Goal: Task Accomplishment & Management: Complete application form

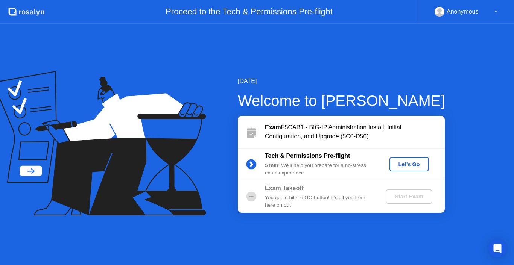
click at [407, 165] on div "Let's Go" at bounding box center [408, 164] width 33 height 6
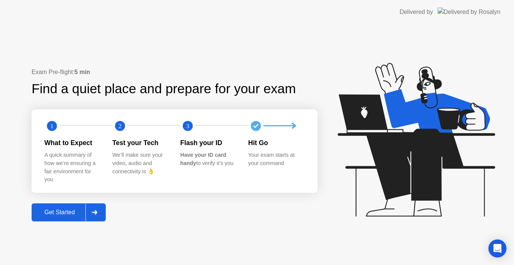
click at [71, 217] on button "Get Started" at bounding box center [69, 213] width 74 height 18
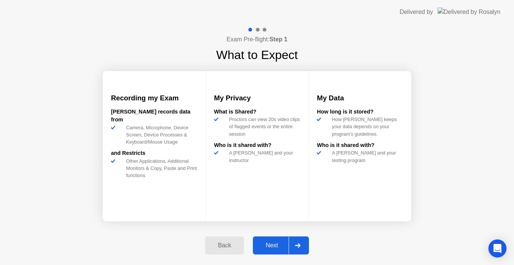
click at [278, 244] on div "Next" at bounding box center [271, 245] width 33 height 7
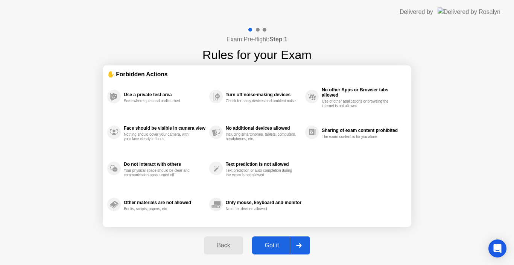
click at [281, 249] on div "Got it" at bounding box center [271, 245] width 35 height 7
select select "Available cameras"
select select "Available speakers"
select select "Available microphones"
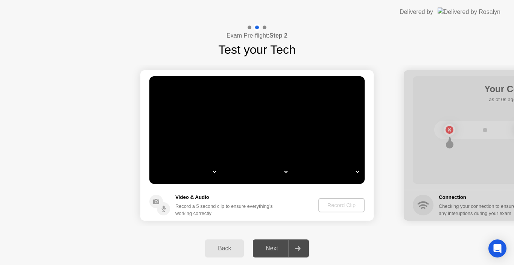
select select "*"
select select "*******"
select select "**********"
select select "*******"
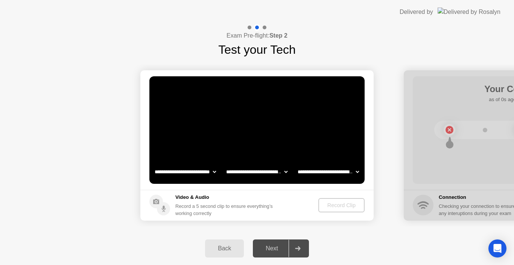
click at [213, 172] on select "**********" at bounding box center [185, 171] width 64 height 15
click at [286, 172] on select "**********" at bounding box center [257, 171] width 64 height 15
click at [271, 252] on div "Next" at bounding box center [271, 248] width 33 height 7
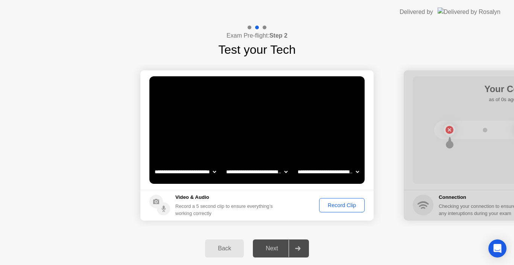
click at [331, 205] on div "Record Clip" at bounding box center [342, 205] width 40 height 6
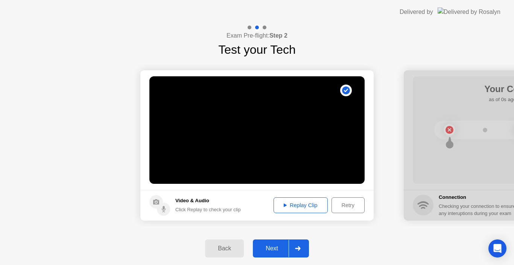
click at [259, 250] on div "Next" at bounding box center [271, 248] width 33 height 7
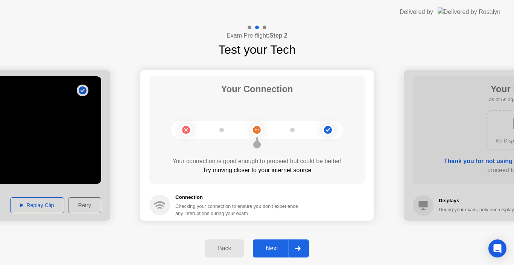
click at [268, 249] on div "Next" at bounding box center [271, 248] width 33 height 7
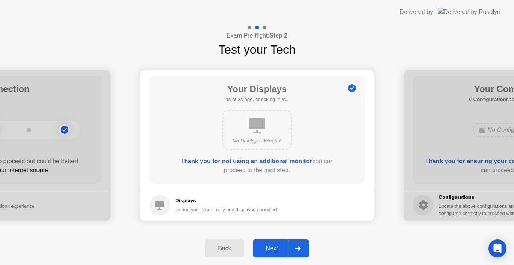
click at [272, 250] on div "Next" at bounding box center [271, 248] width 33 height 7
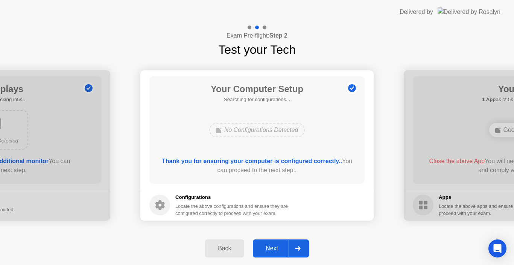
click at [272, 250] on div "Next" at bounding box center [271, 248] width 33 height 7
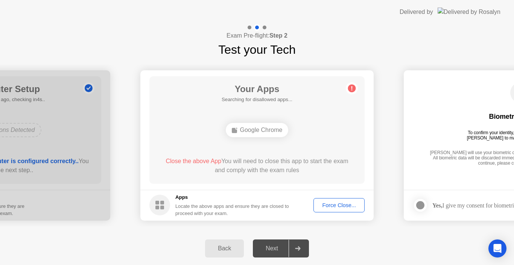
click at [222, 248] on div "Back" at bounding box center [224, 248] width 34 height 7
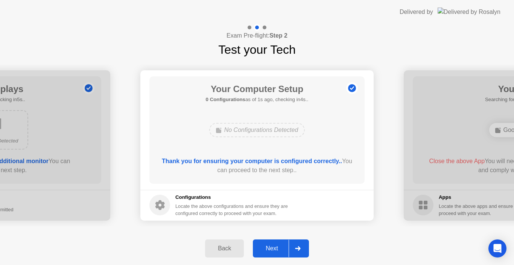
click at [269, 250] on div "Next" at bounding box center [271, 248] width 33 height 7
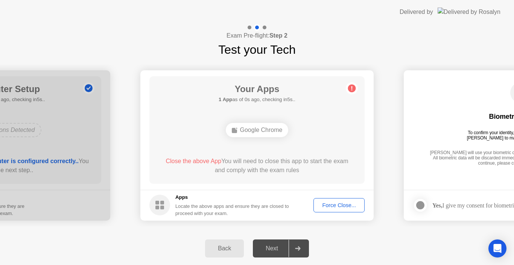
click at [269, 250] on div "Next" at bounding box center [271, 248] width 33 height 7
click at [358, 234] on div "Back Next" at bounding box center [257, 248] width 514 height 33
click at [343, 200] on button "Force Close..." at bounding box center [338, 205] width 51 height 14
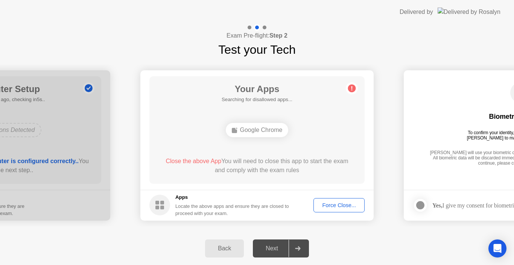
drag, startPoint x: 366, startPoint y: 232, endPoint x: 366, endPoint y: 241, distance: 8.7
click at [366, 241] on div "**********" at bounding box center [257, 144] width 514 height 241
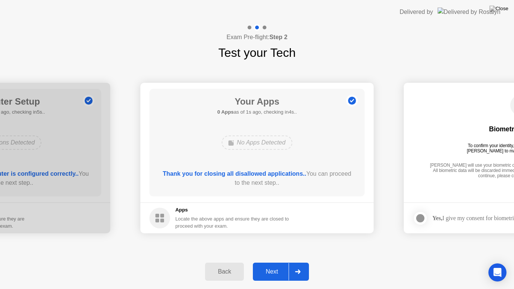
click at [275, 265] on div "Next" at bounding box center [271, 271] width 33 height 7
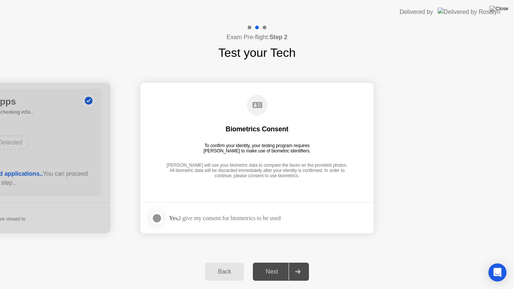
click at [211, 224] on div "Yes, I give my consent for biometrics to be used" at bounding box center [214, 218] width 131 height 15
click at [155, 219] on div at bounding box center [156, 218] width 9 height 9
click at [272, 265] on button "Next" at bounding box center [281, 272] width 56 height 18
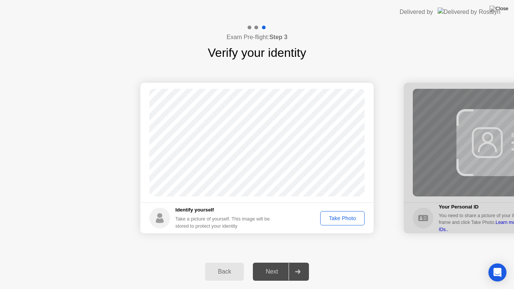
click at [340, 220] on div "Take Photo" at bounding box center [342, 218] width 39 height 6
click at [264, 265] on div "Next" at bounding box center [271, 271] width 33 height 7
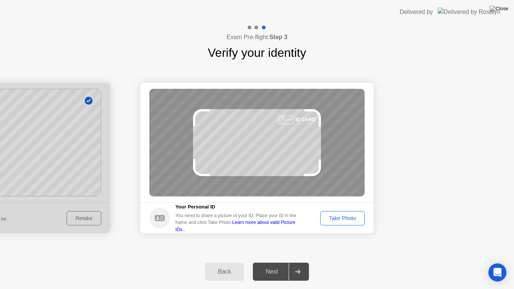
click at [338, 220] on div "Take Photo" at bounding box center [342, 218] width 39 height 6
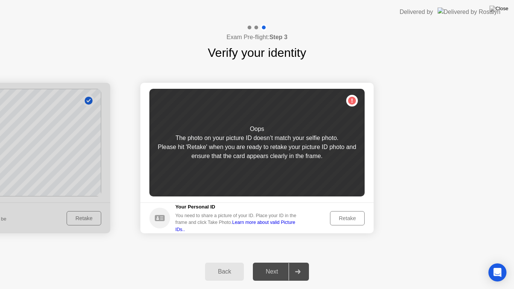
click at [345, 221] on div "Retake" at bounding box center [347, 218] width 29 height 6
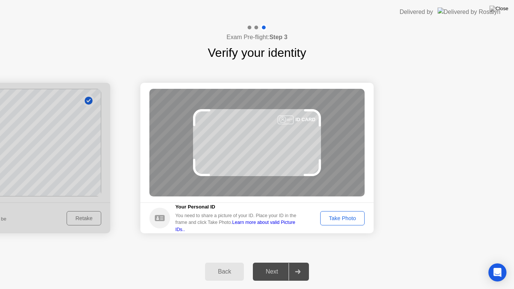
click at [347, 219] on div "Take Photo" at bounding box center [342, 218] width 39 height 6
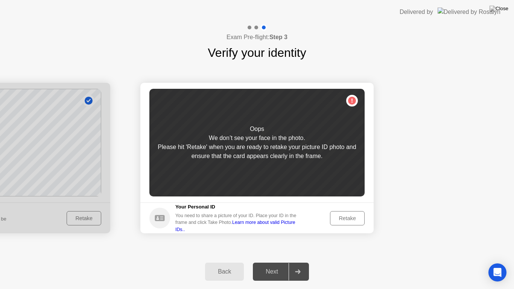
click at [340, 220] on div "Retake" at bounding box center [347, 218] width 29 height 6
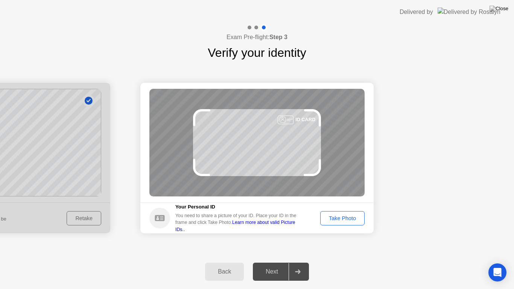
click at [340, 220] on div "Take Photo" at bounding box center [342, 218] width 39 height 6
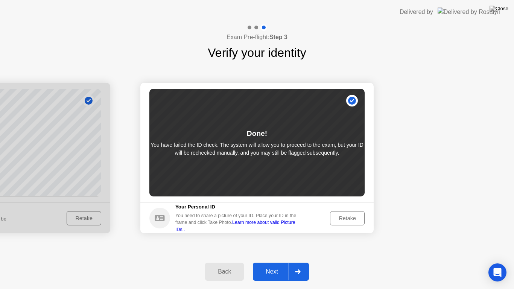
click at [346, 216] on div "Retake" at bounding box center [347, 218] width 29 height 6
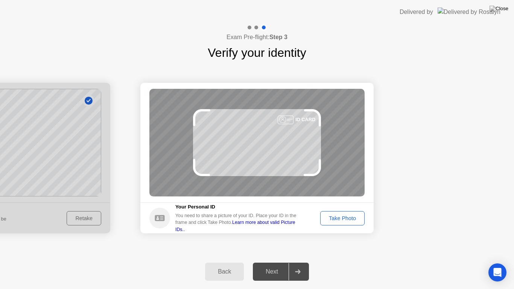
click at [306, 164] on icon at bounding box center [312, 167] width 17 height 17
click at [328, 216] on div "Take Photo" at bounding box center [342, 218] width 39 height 6
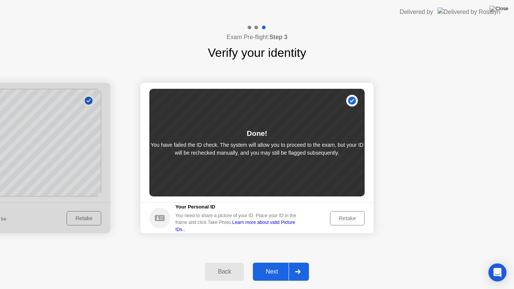
click at [280, 265] on button "Next" at bounding box center [281, 272] width 56 height 18
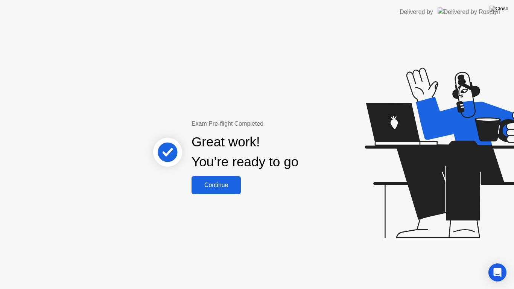
click at [210, 180] on button "Continue" at bounding box center [216, 185] width 49 height 18
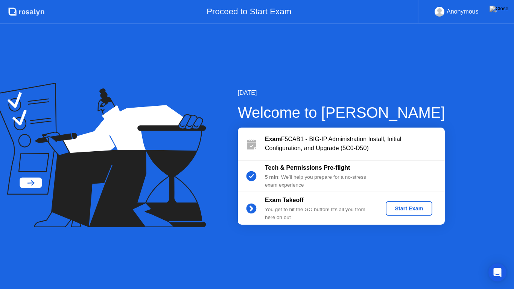
click at [398, 209] on div "Start Exam" at bounding box center [409, 208] width 40 height 6
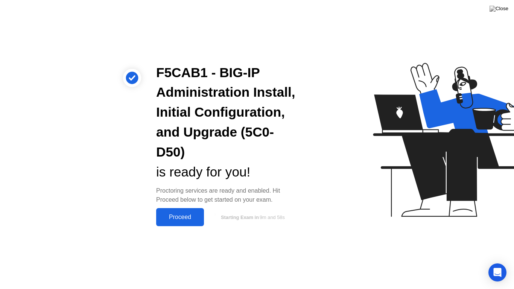
click at [171, 224] on button "Proceed" at bounding box center [180, 217] width 48 height 18
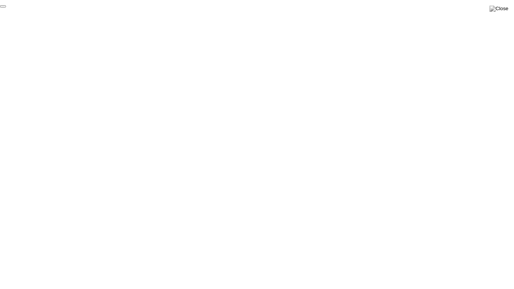
click div "End Proctoring Session"
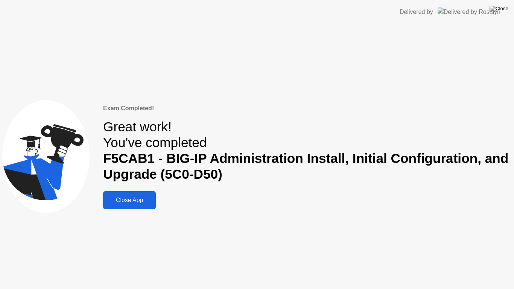
click at [140, 202] on div "Close App" at bounding box center [129, 200] width 48 height 7
